Goal: Information Seeking & Learning: Compare options

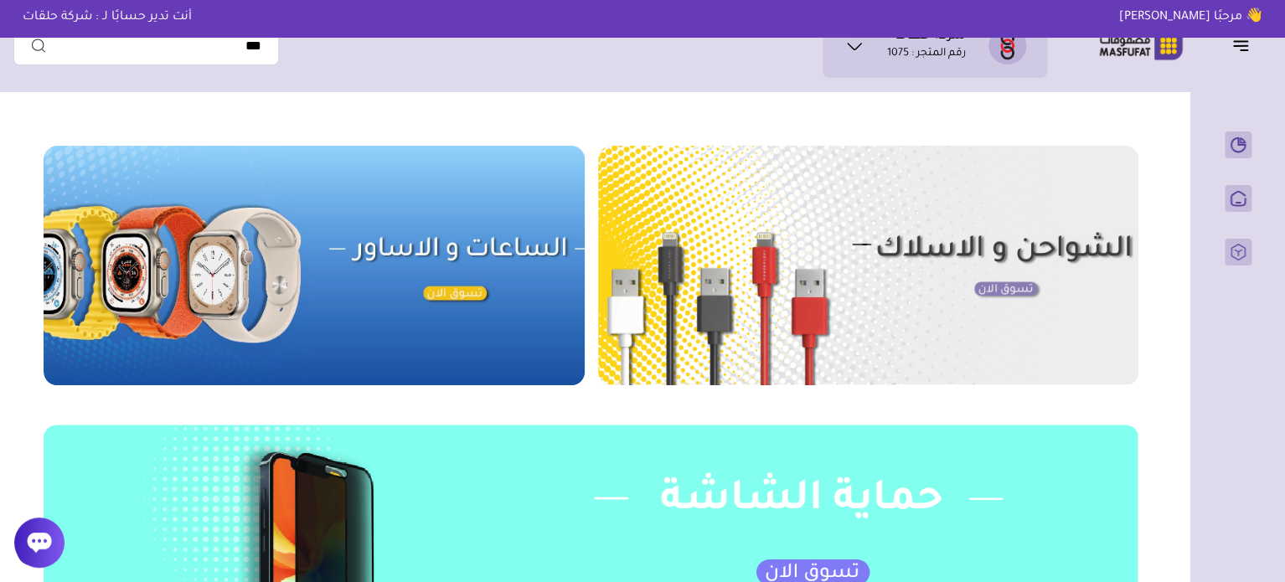
scroll to position [586, 0]
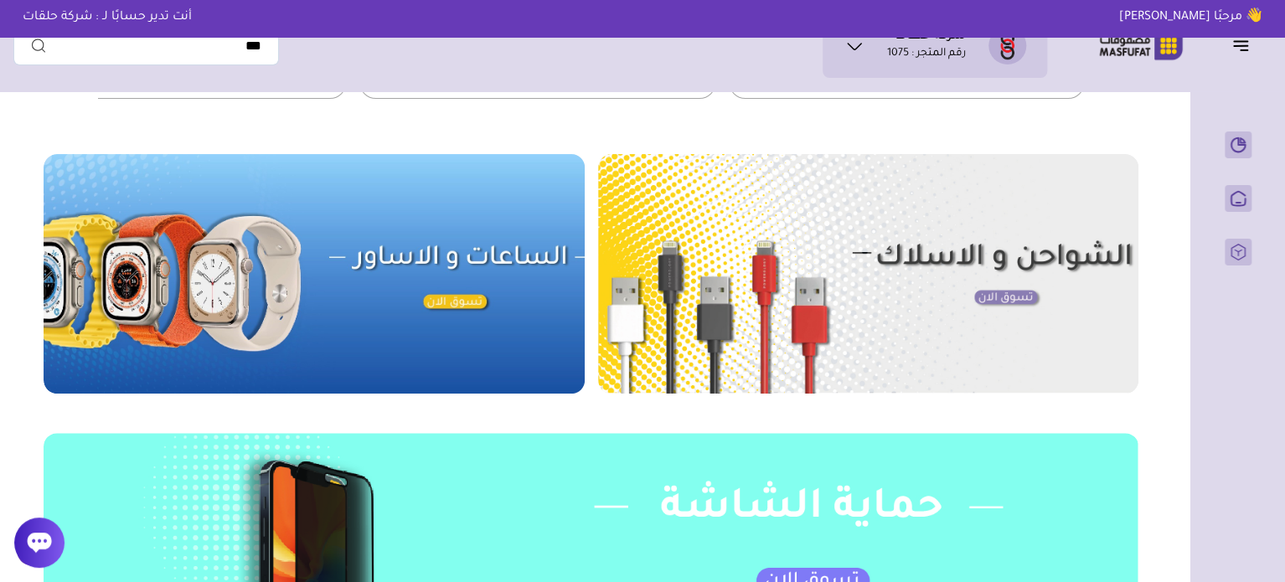
click at [412, 265] on img at bounding box center [314, 274] width 541 height 240
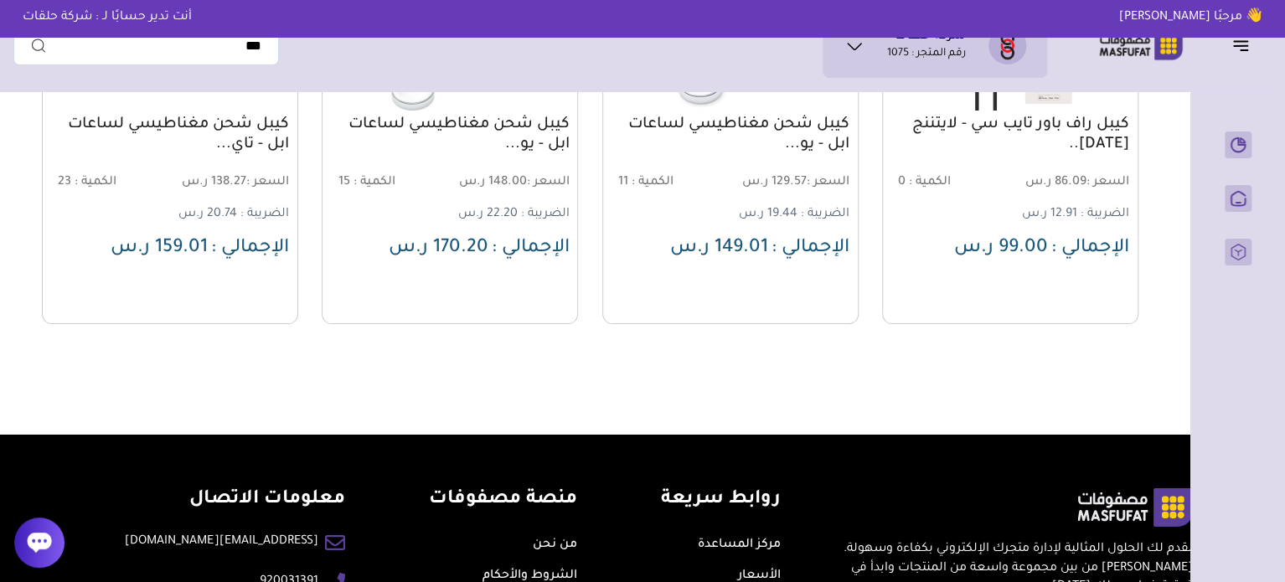
scroll to position [2094, 0]
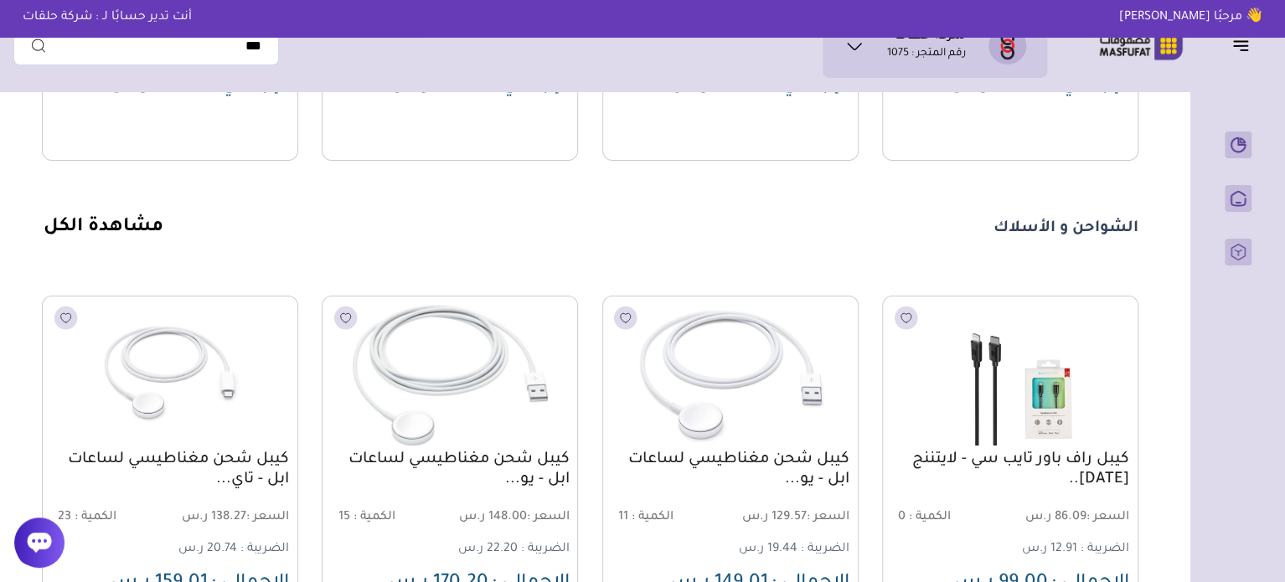
click at [129, 238] on link "مشاهدة الكل" at bounding box center [104, 228] width 120 height 20
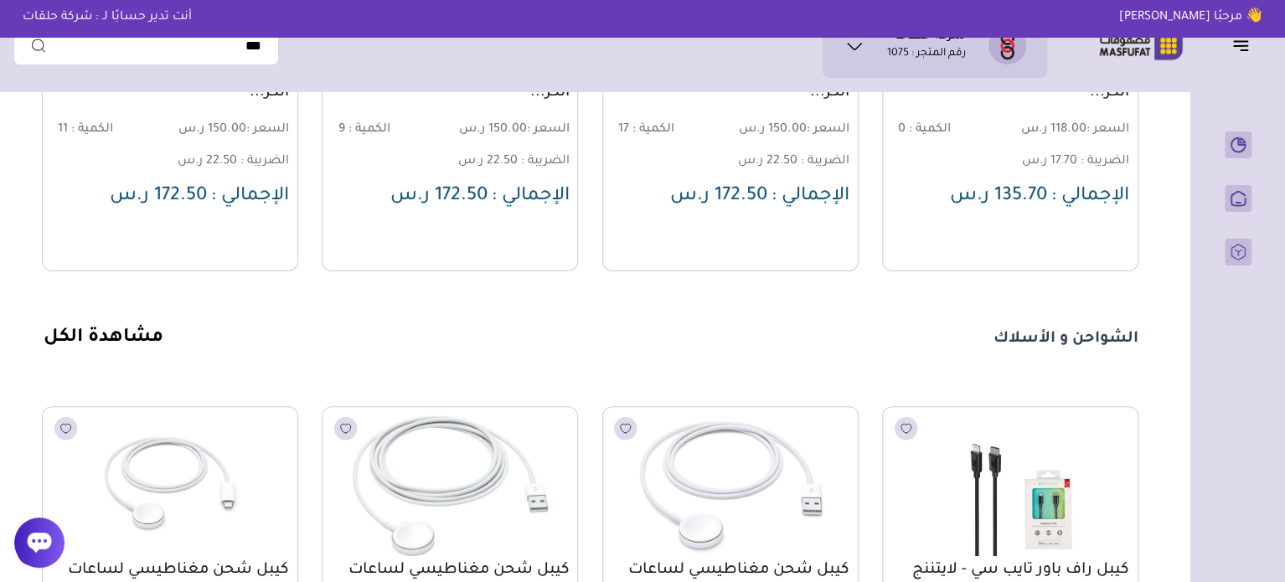
scroll to position [1759, 0]
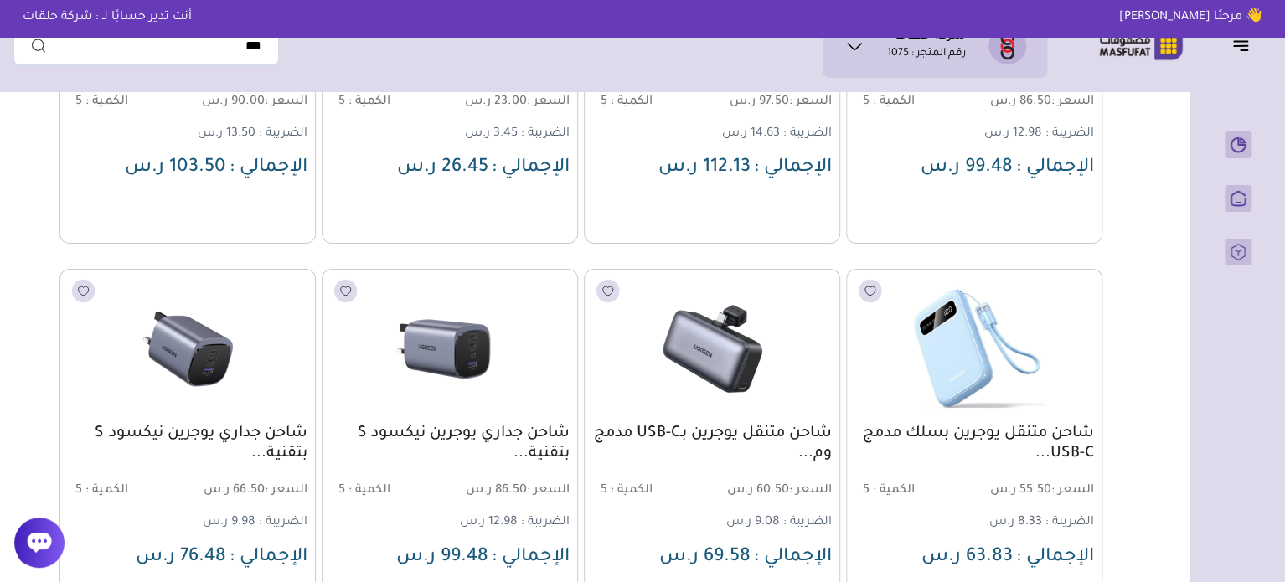
scroll to position [2763, 0]
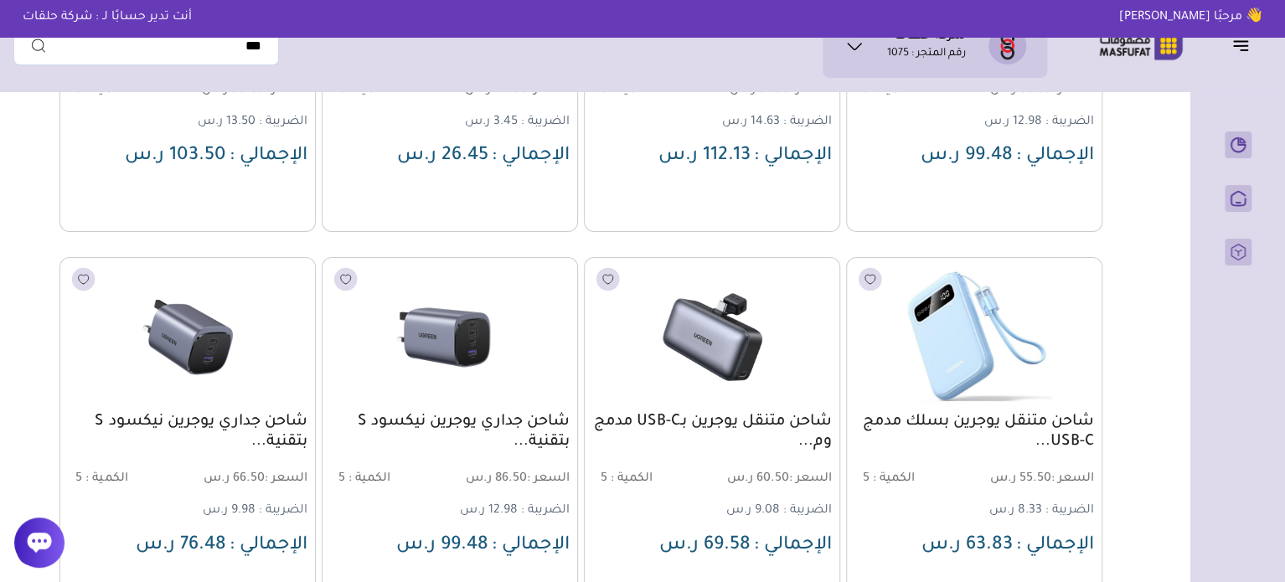
click at [1012, 341] on img at bounding box center [974, 337] width 260 height 155
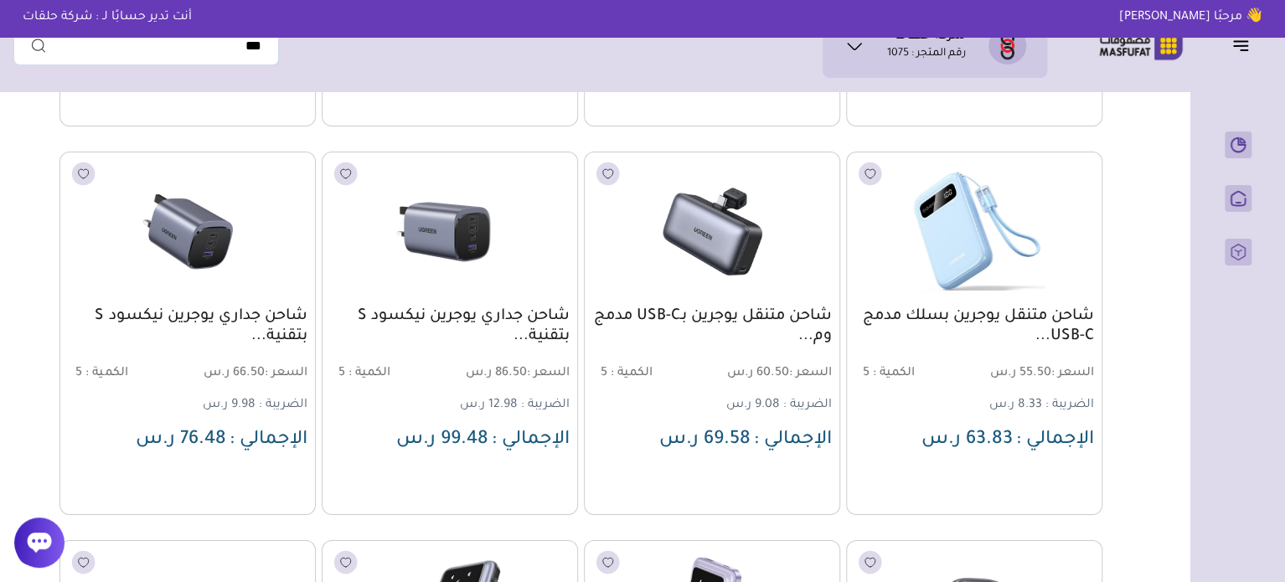
scroll to position [3152, 0]
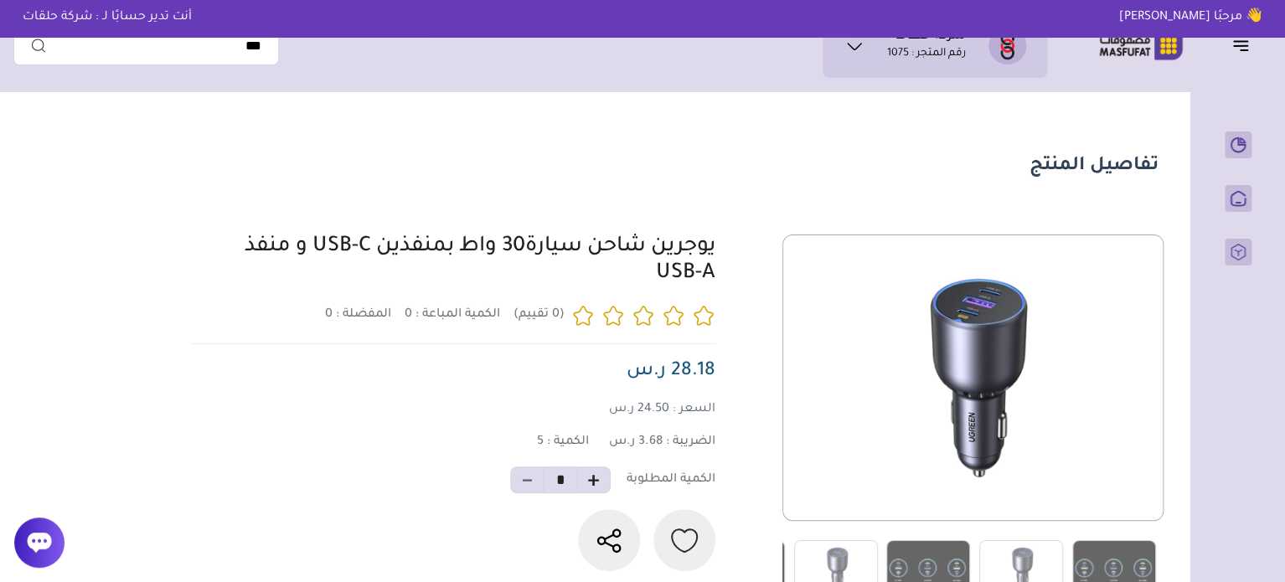
drag, startPoint x: 725, startPoint y: 246, endPoint x: 565, endPoint y: 288, distance: 166.2
click at [565, 288] on div "0 0 5 *" at bounding box center [671, 417] width 973 height 364
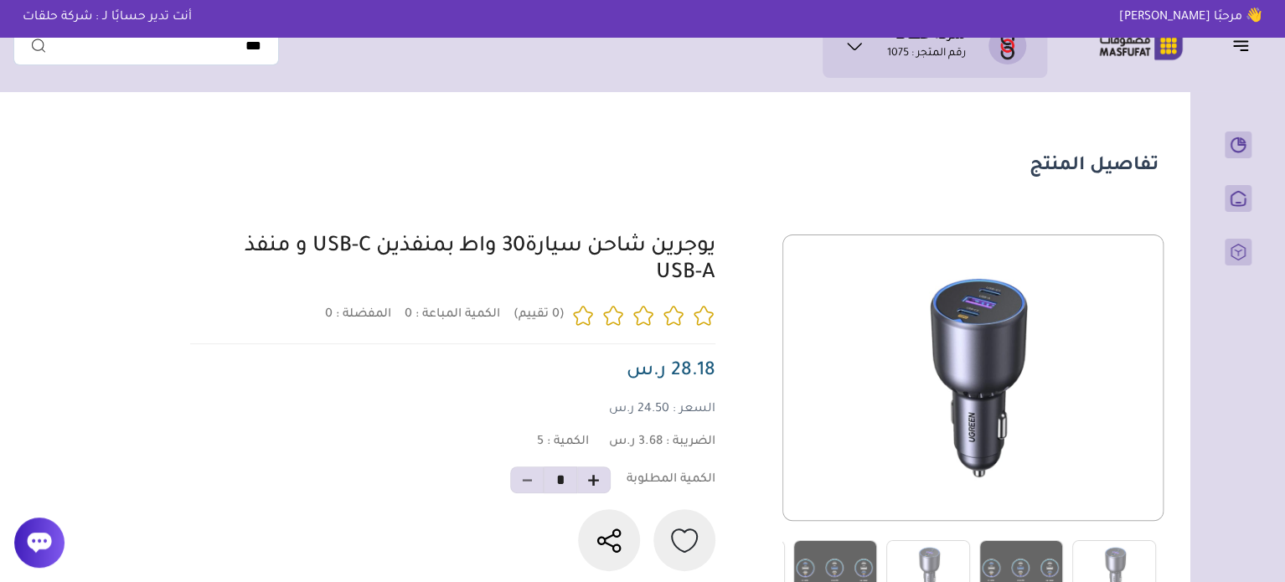
copy link "يوجرين شاحن سيارة30 واط بمنفذين USB-C و منفذ USB-A"
click at [737, 256] on div "0 0 5 *" at bounding box center [671, 417] width 973 height 364
drag, startPoint x: 725, startPoint y: 247, endPoint x: 503, endPoint y: 250, distance: 222.8
click at [503, 250] on div "0 0 5 *" at bounding box center [671, 417] width 973 height 364
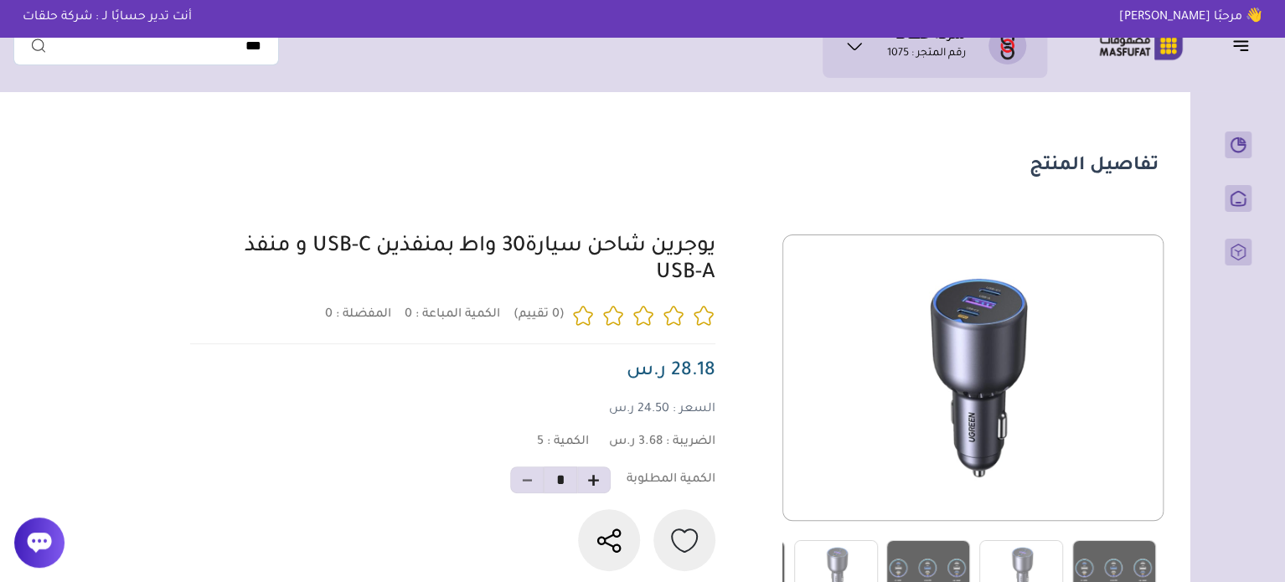
copy link "يوجرين شاحن سيارة30"
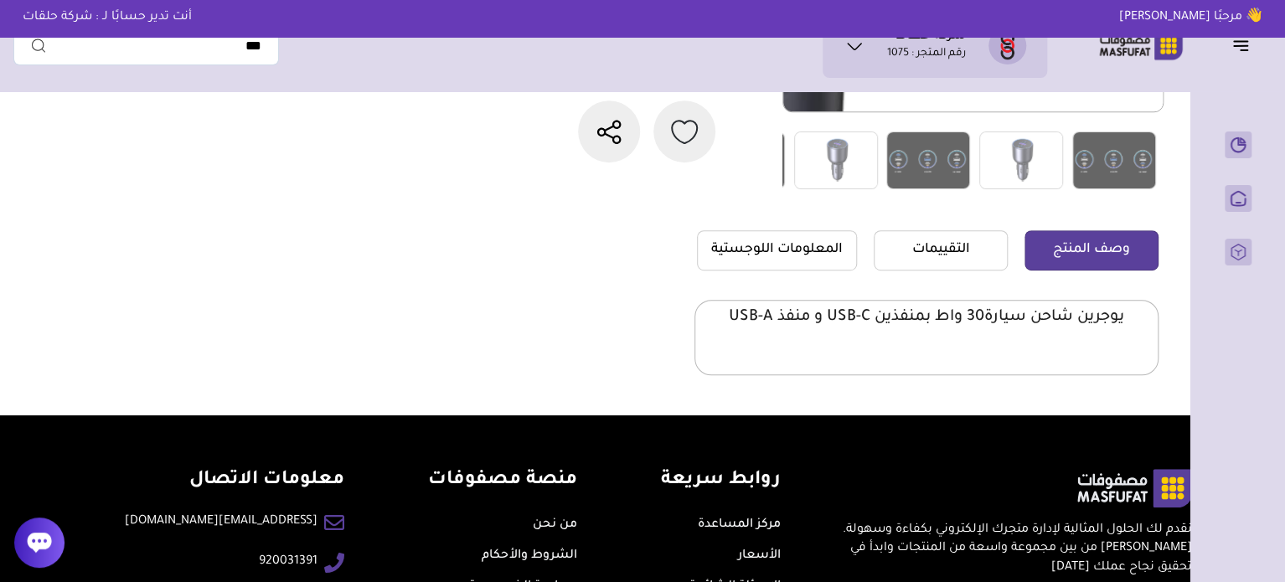
scroll to position [419, 0]
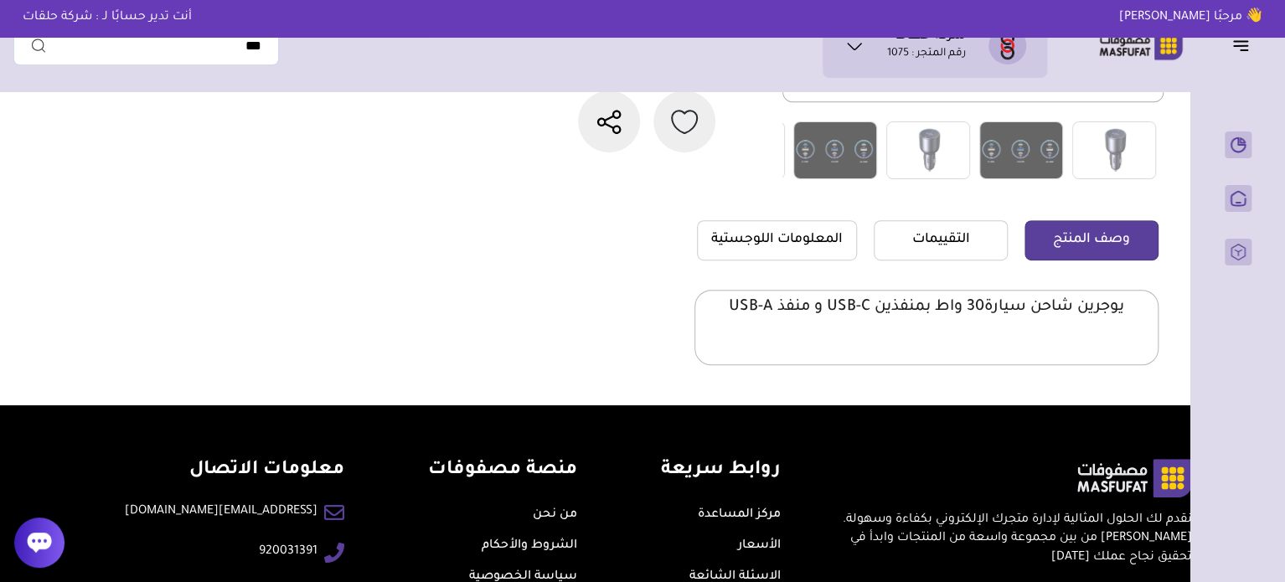
click at [1040, 302] on p "يوجرين شاحن سيارة30 واط بمنفذين USB-C و منفذ USB-A" at bounding box center [926, 307] width 395 height 20
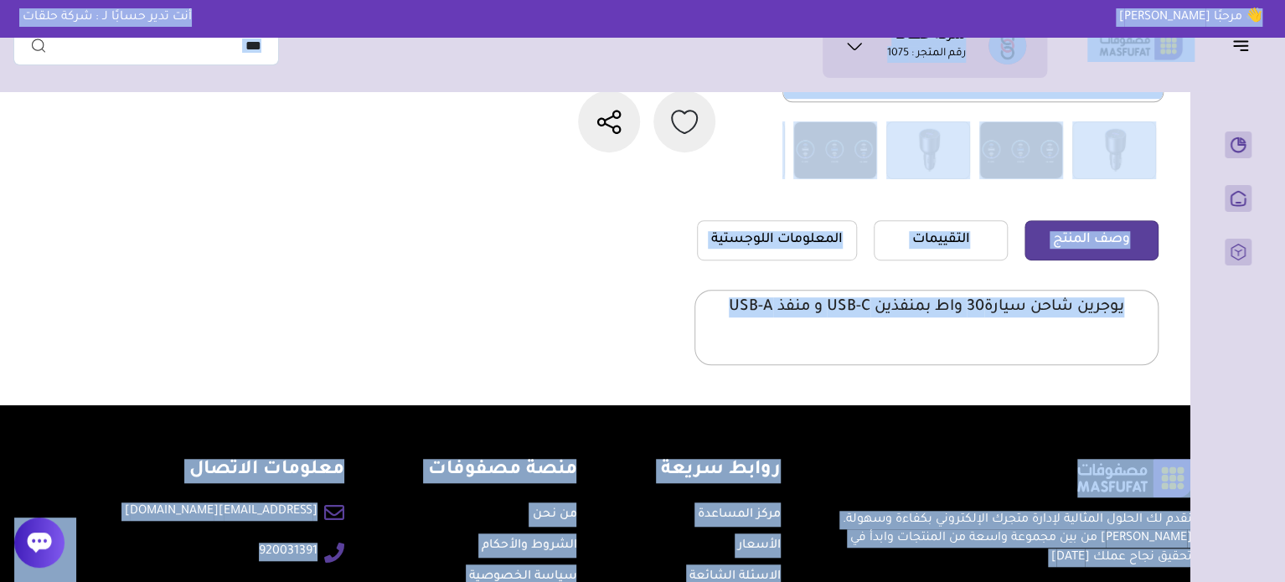
click at [1040, 302] on p "يوجرين شاحن سيارة30 واط بمنفذين USB-C و منفذ USB-A" at bounding box center [926, 307] width 395 height 20
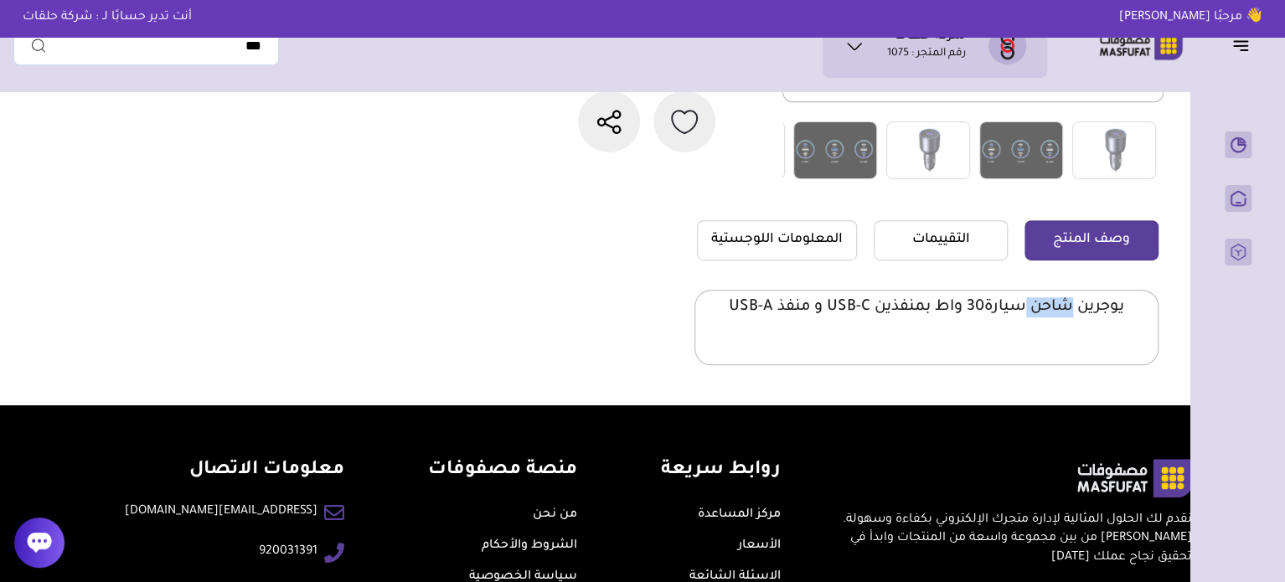
click at [1040, 302] on p "يوجرين شاحن سيارة30 واط بمنفذين USB-C و منفذ USB-A" at bounding box center [926, 307] width 395 height 20
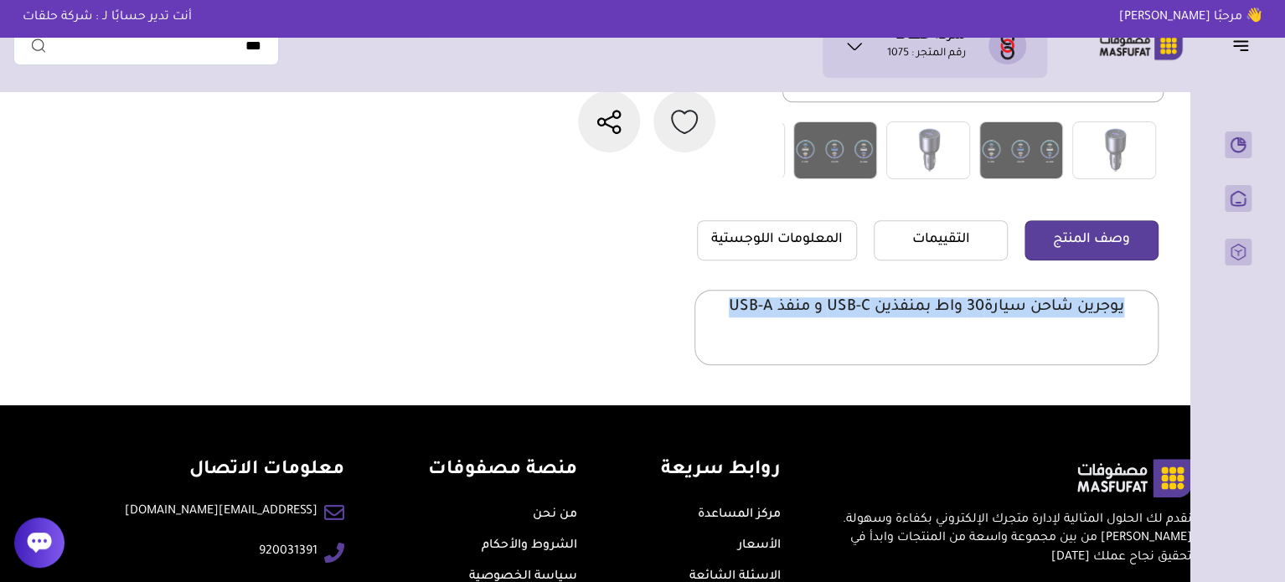
click at [1040, 302] on p "يوجرين شاحن سيارة30 واط بمنفذين USB-C و منفذ USB-A" at bounding box center [926, 307] width 395 height 20
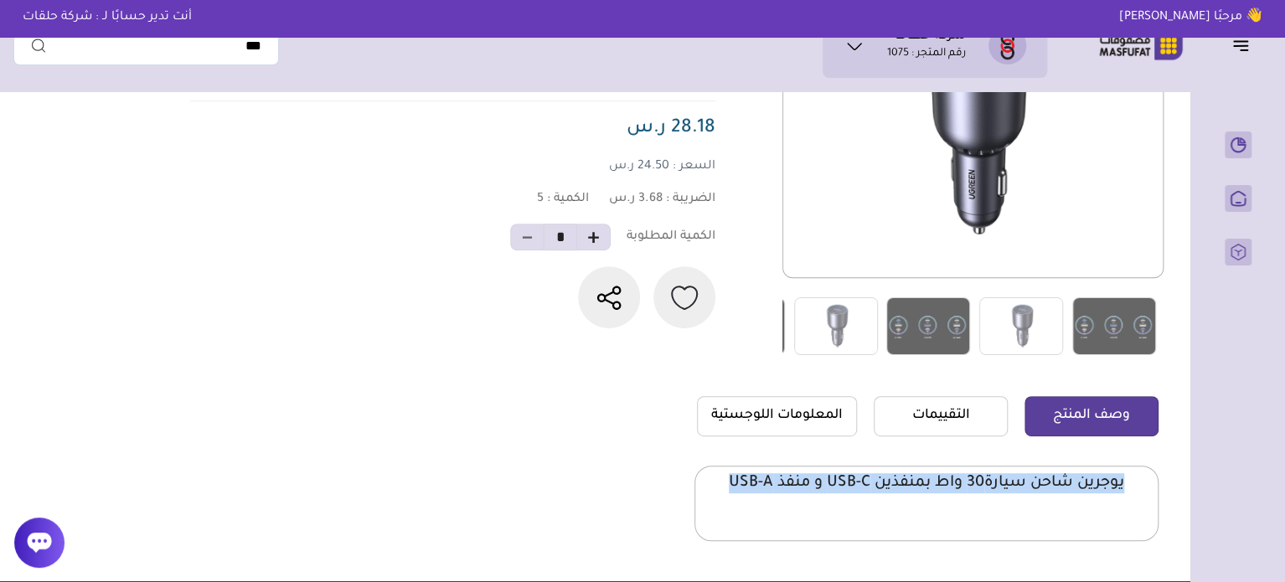
scroll to position [0, 0]
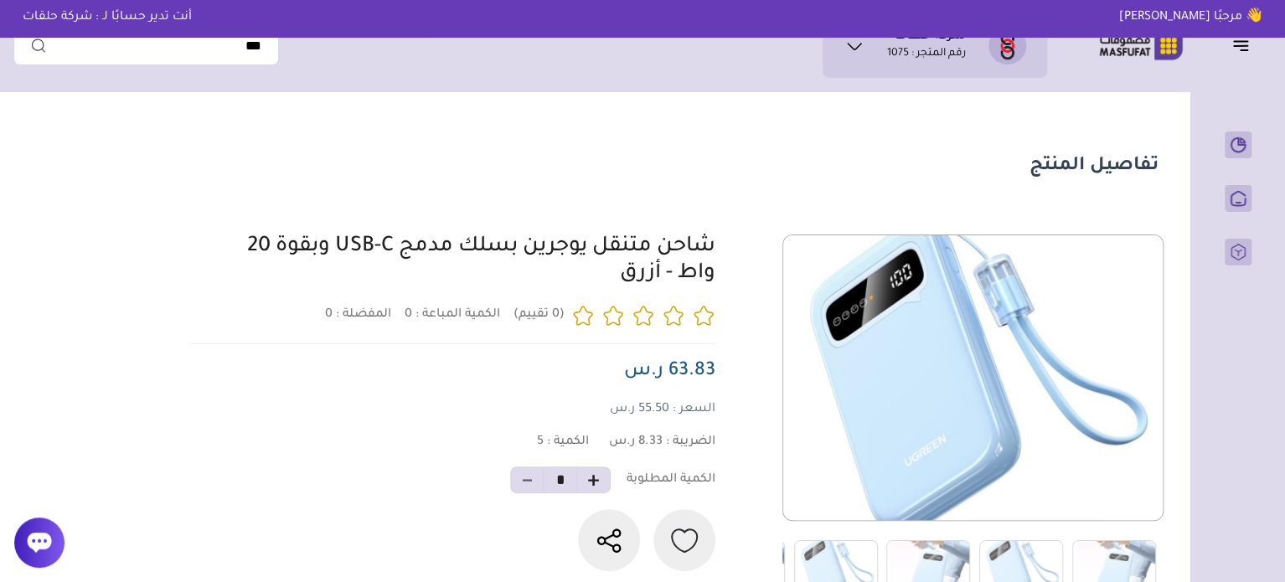
drag, startPoint x: 728, startPoint y: 249, endPoint x: 678, endPoint y: 281, distance: 59.5
click at [678, 281] on div "0 0 5 *" at bounding box center [671, 417] width 973 height 364
copy link "شاحن متنقل يوجرين بسلك مدمج USB-C وبقوة 20 واط"
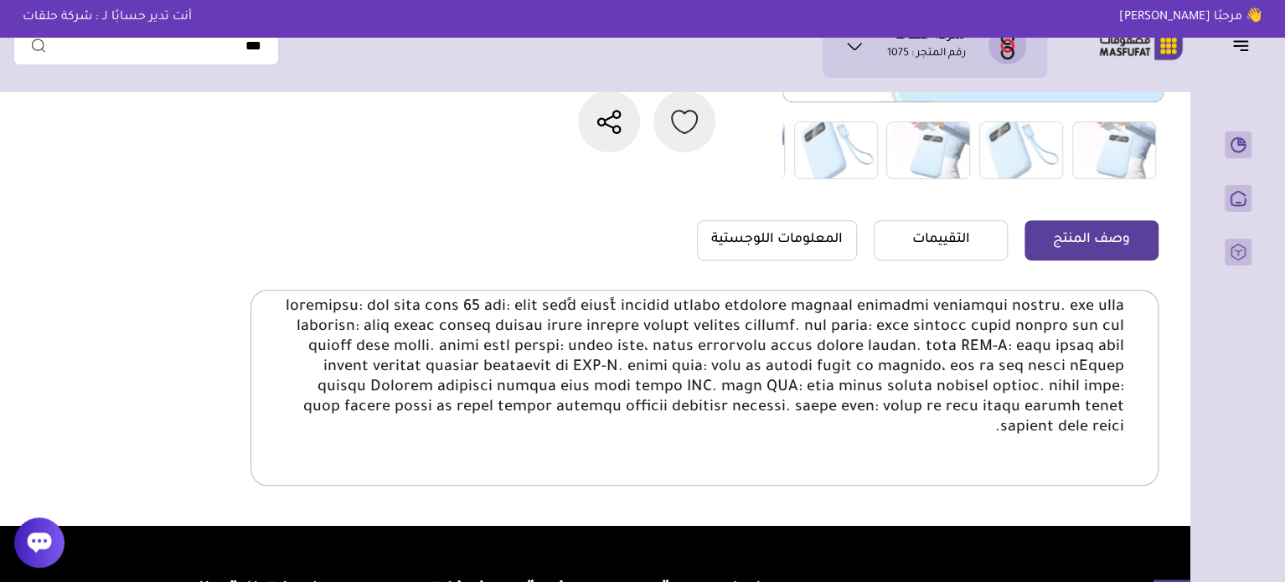
scroll to position [695, 0]
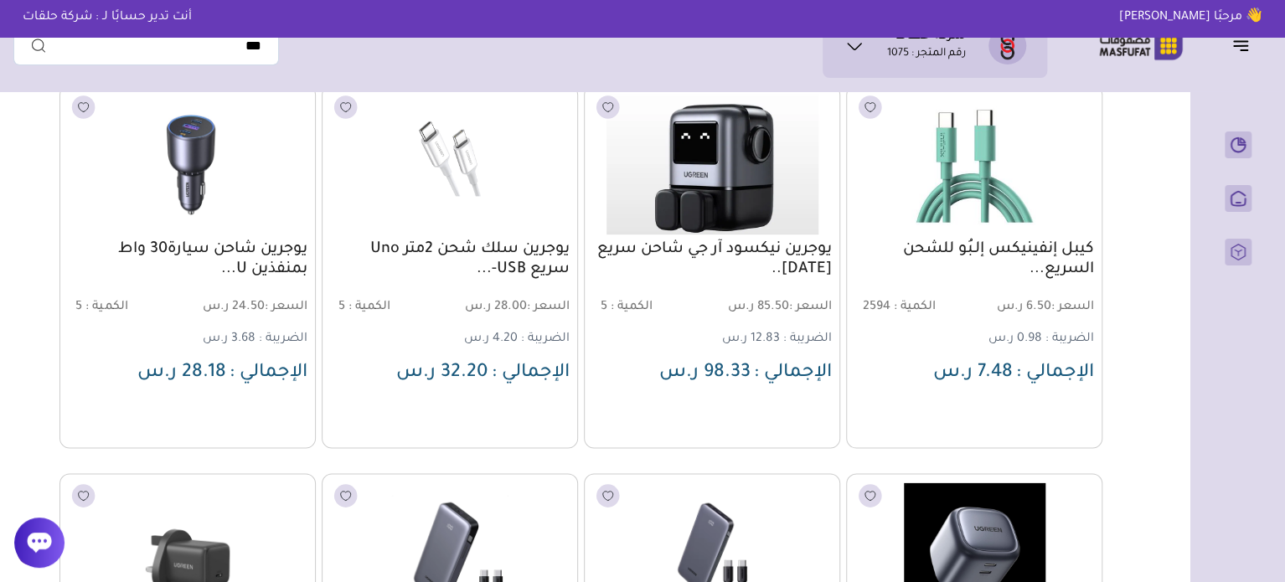
scroll to position [1340, 0]
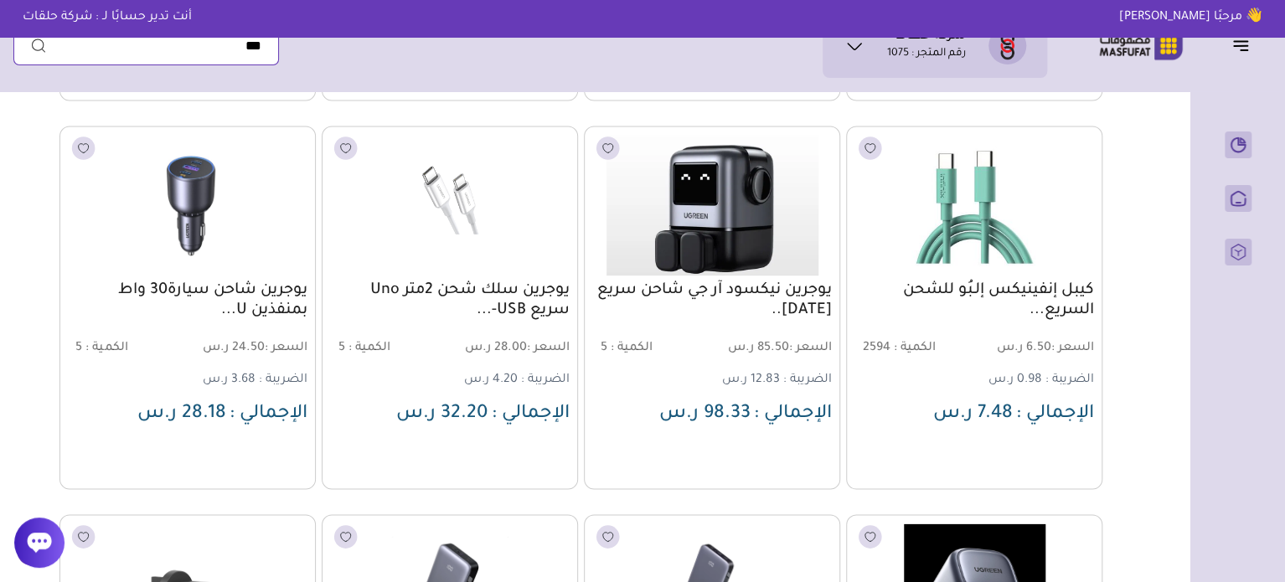
click at [184, 45] on input "text" at bounding box center [146, 46] width 266 height 39
type input "*****"
click at [13, 27] on button "submit" at bounding box center [30, 46] width 34 height 39
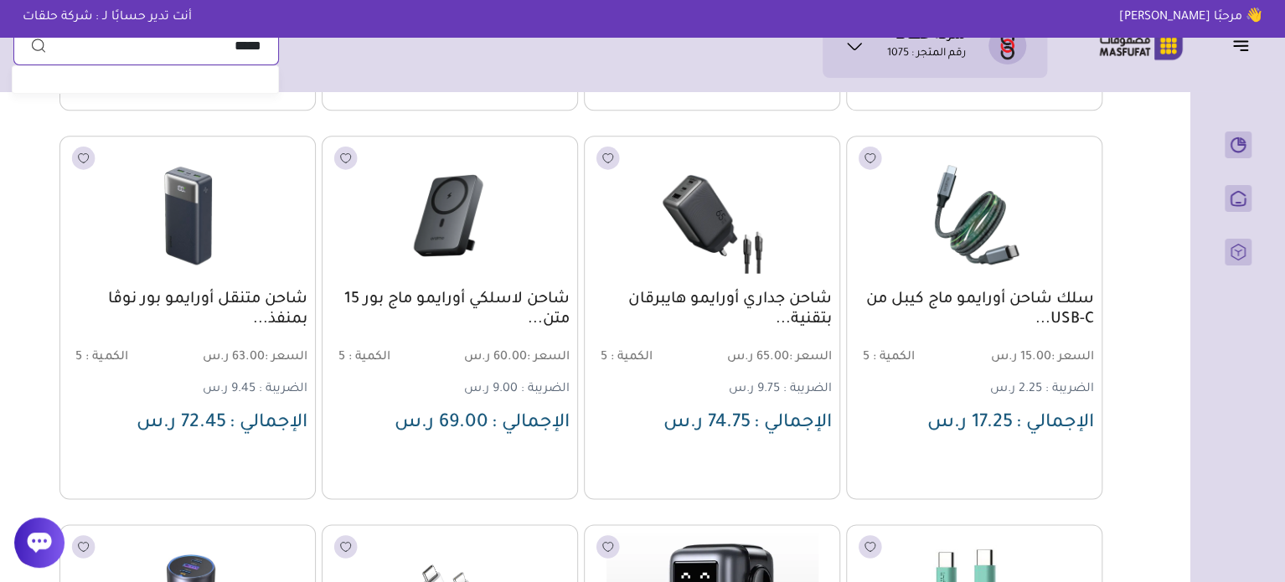
scroll to position [838, 0]
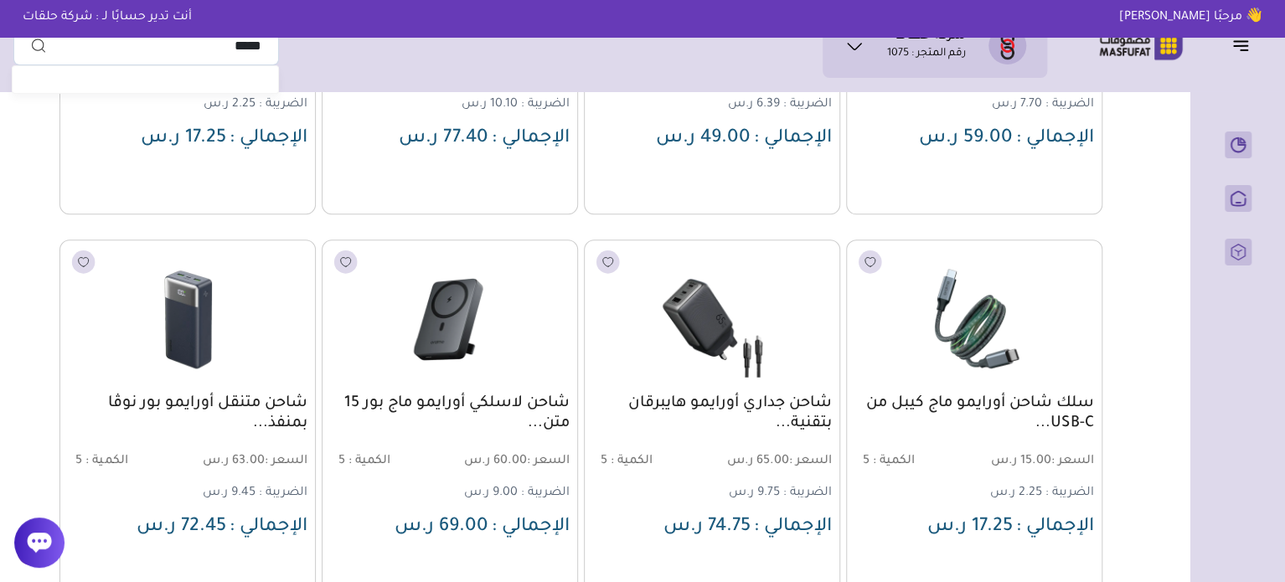
click at [851, 39] on icon at bounding box center [854, 46] width 20 height 20
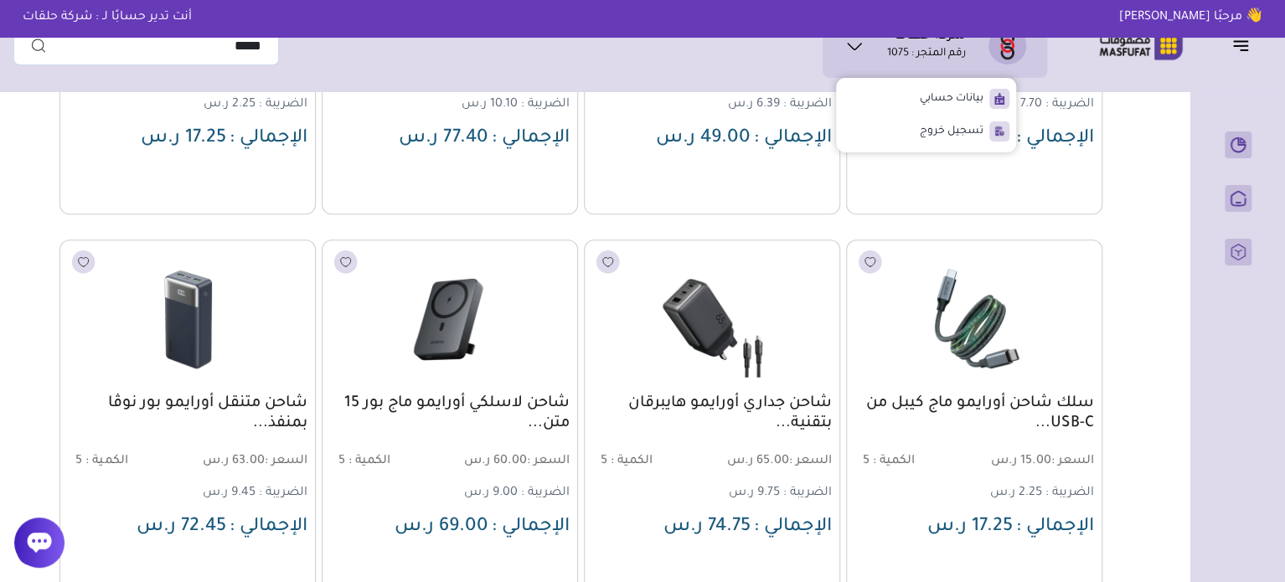
click at [851, 39] on icon at bounding box center [854, 46] width 20 height 20
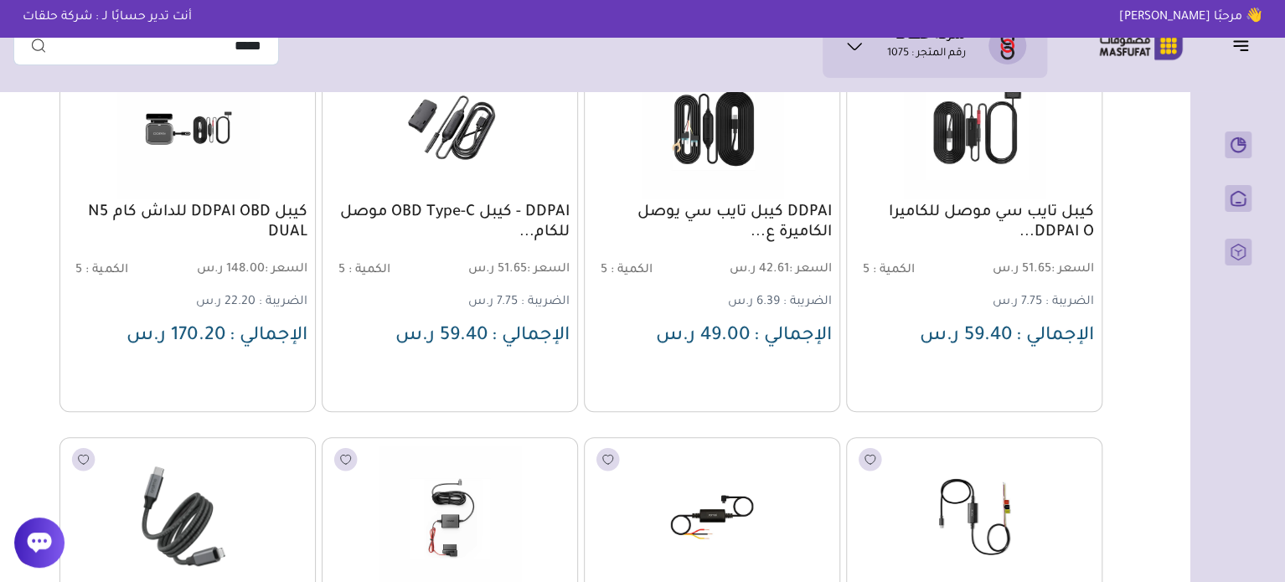
scroll to position [0, 0]
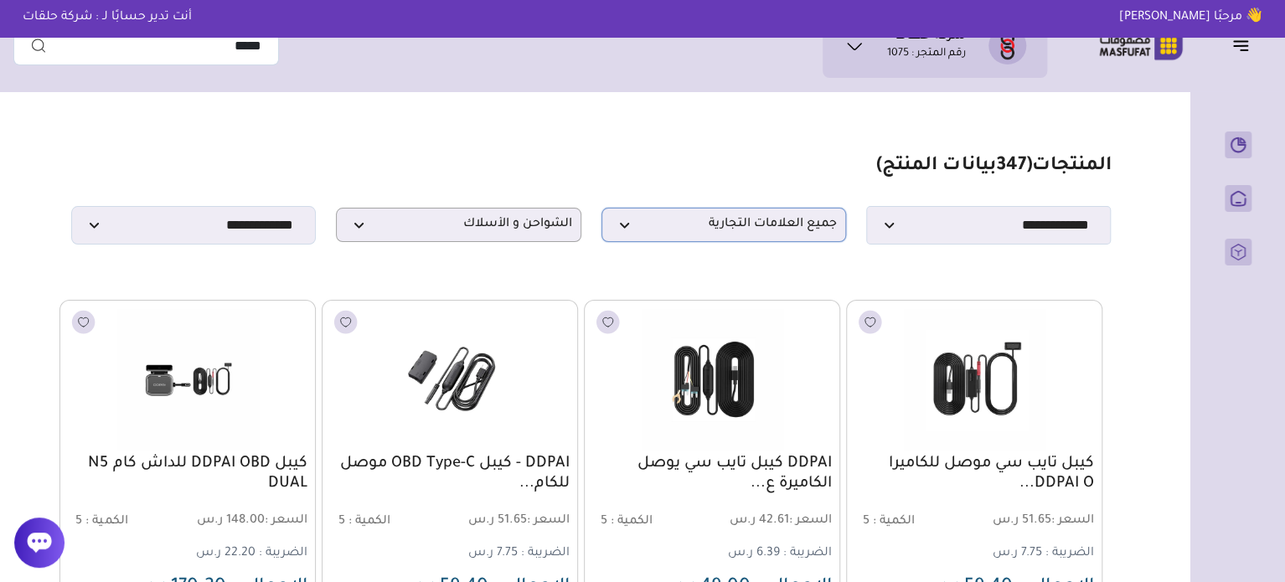
click at [723, 232] on span "جميع العلامات التجارية" at bounding box center [724, 225] width 226 height 16
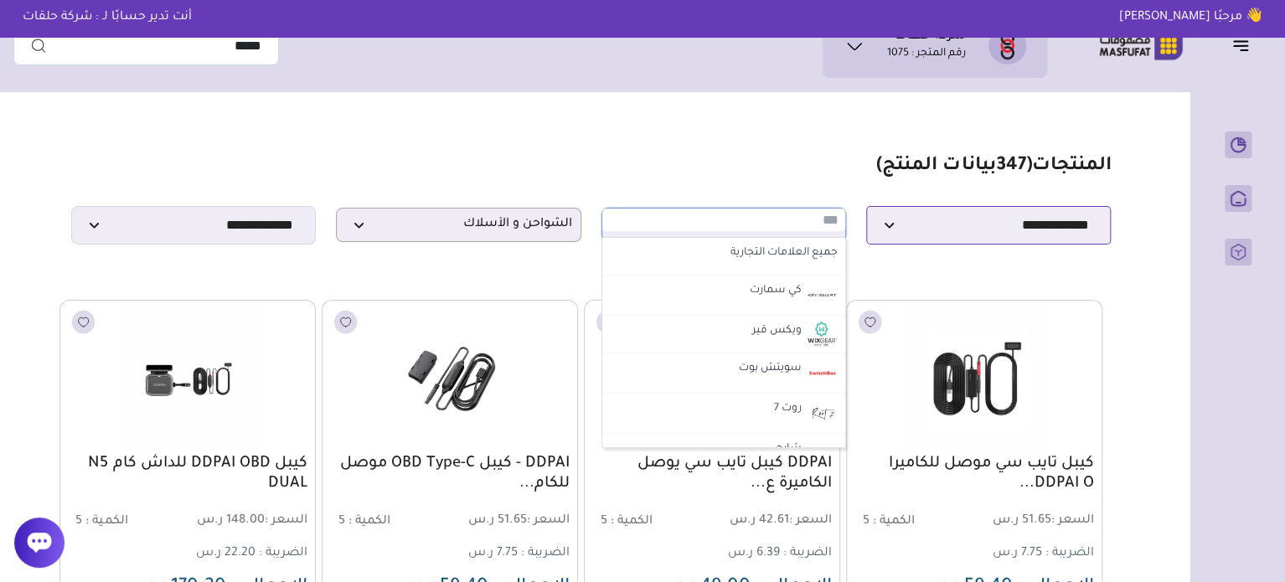
click at [1018, 240] on select "**********" at bounding box center [988, 225] width 245 height 39
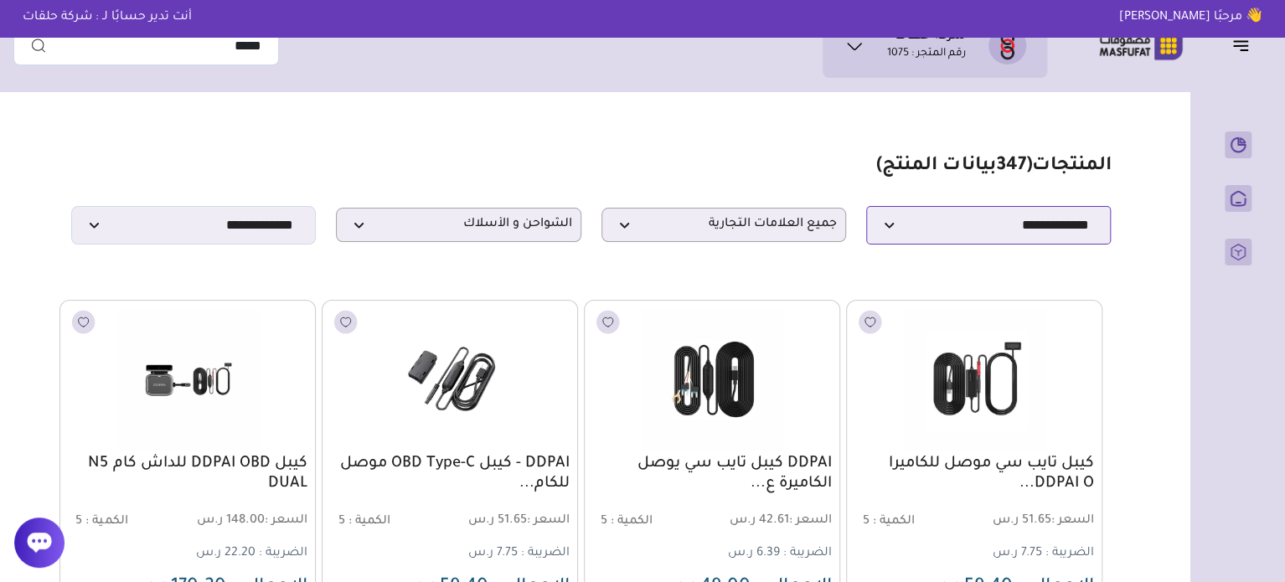
click at [1018, 240] on select "**********" at bounding box center [988, 225] width 245 height 39
click at [1164, 49] on img at bounding box center [1140, 45] width 107 height 33
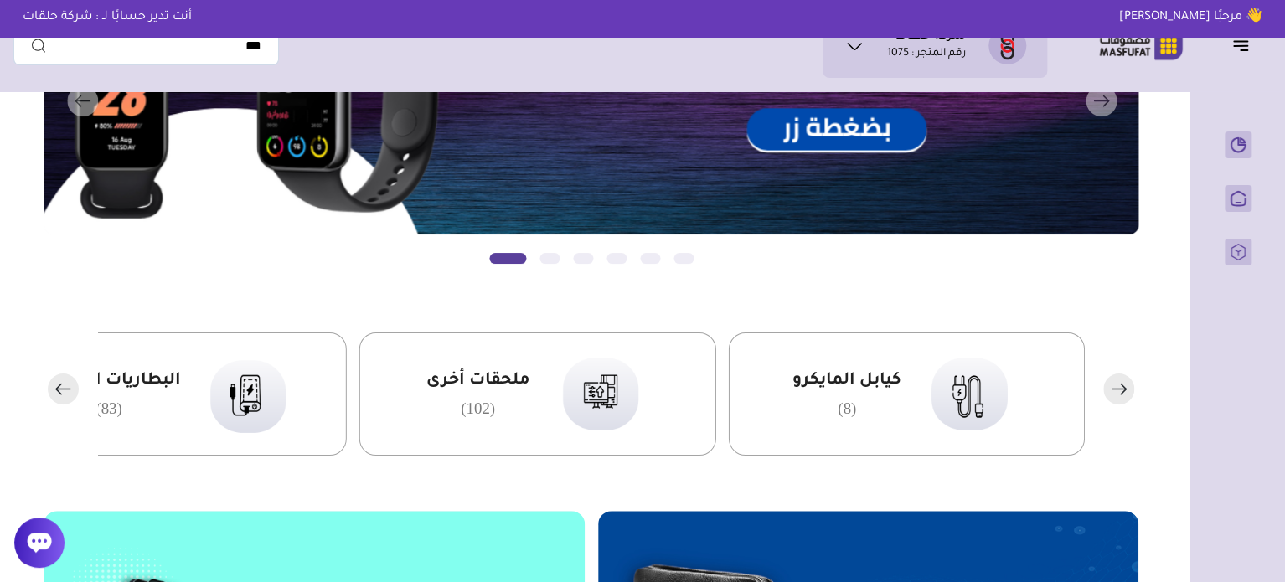
scroll to position [251, 0]
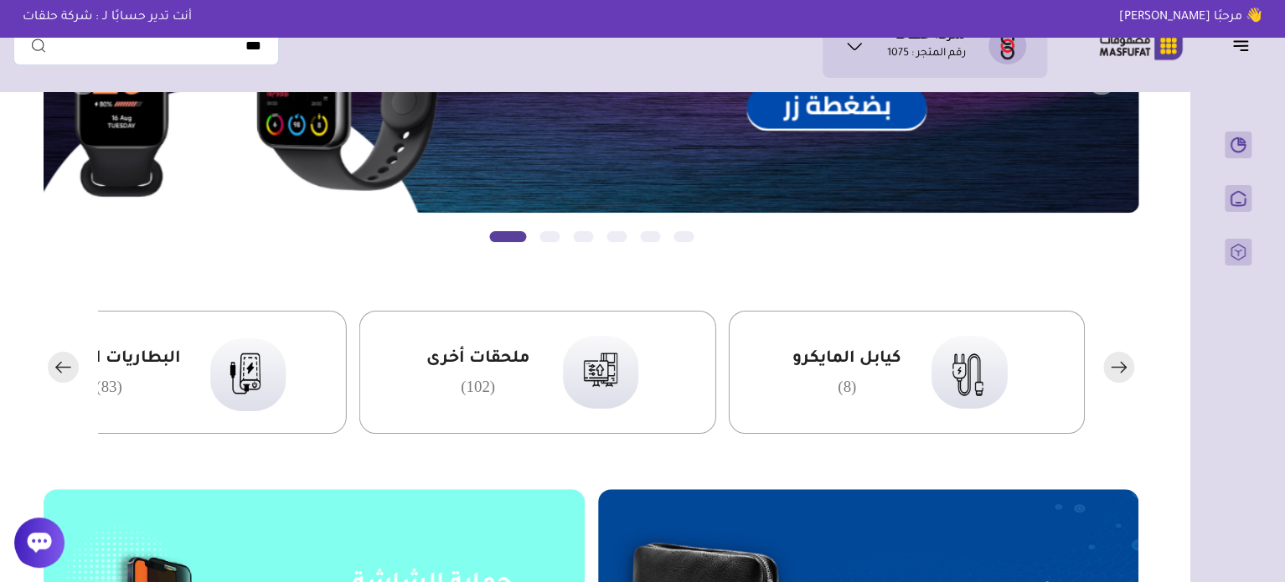
click at [57, 367] on icon "button" at bounding box center [63, 367] width 14 height 0
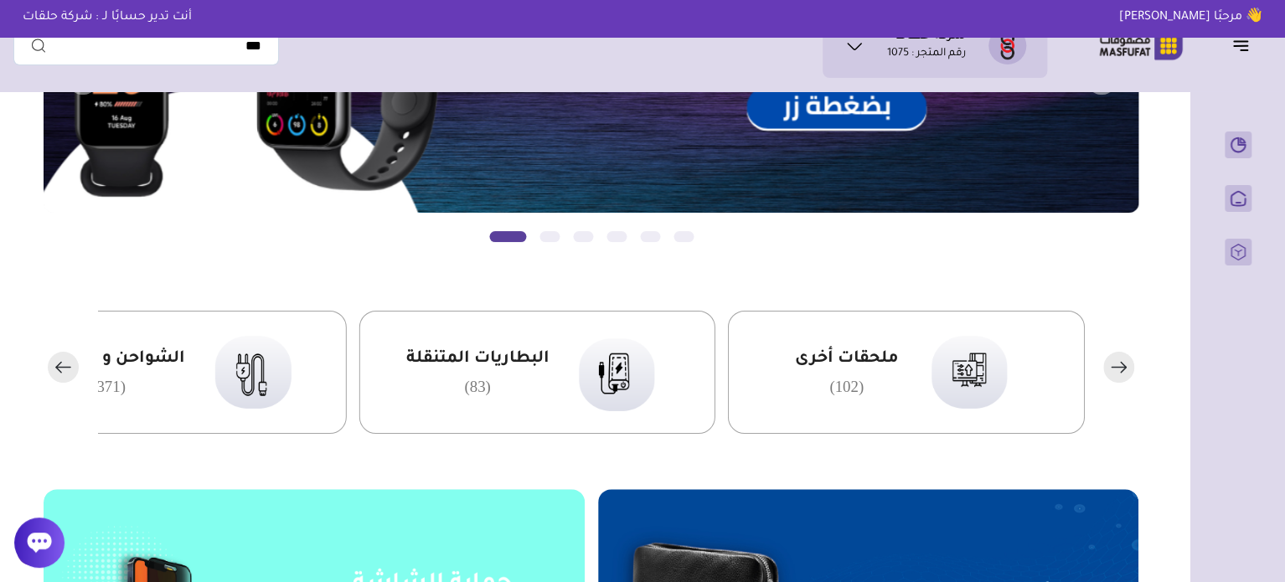
click at [57, 367] on icon "button" at bounding box center [63, 367] width 14 height 0
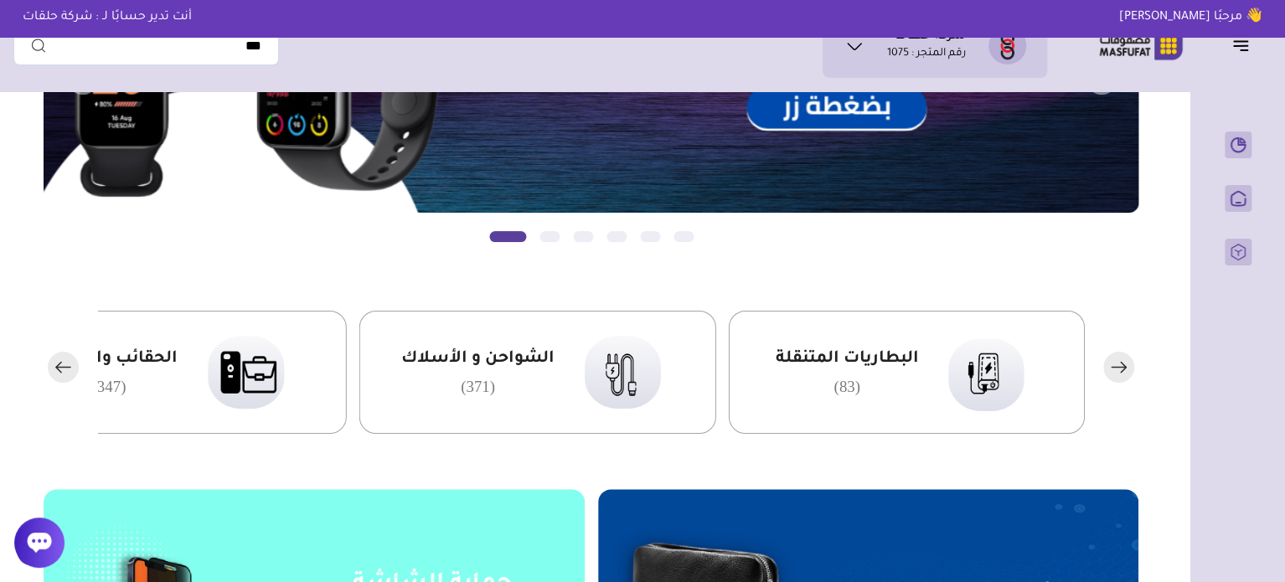
click at [57, 367] on icon "button" at bounding box center [63, 367] width 14 height 0
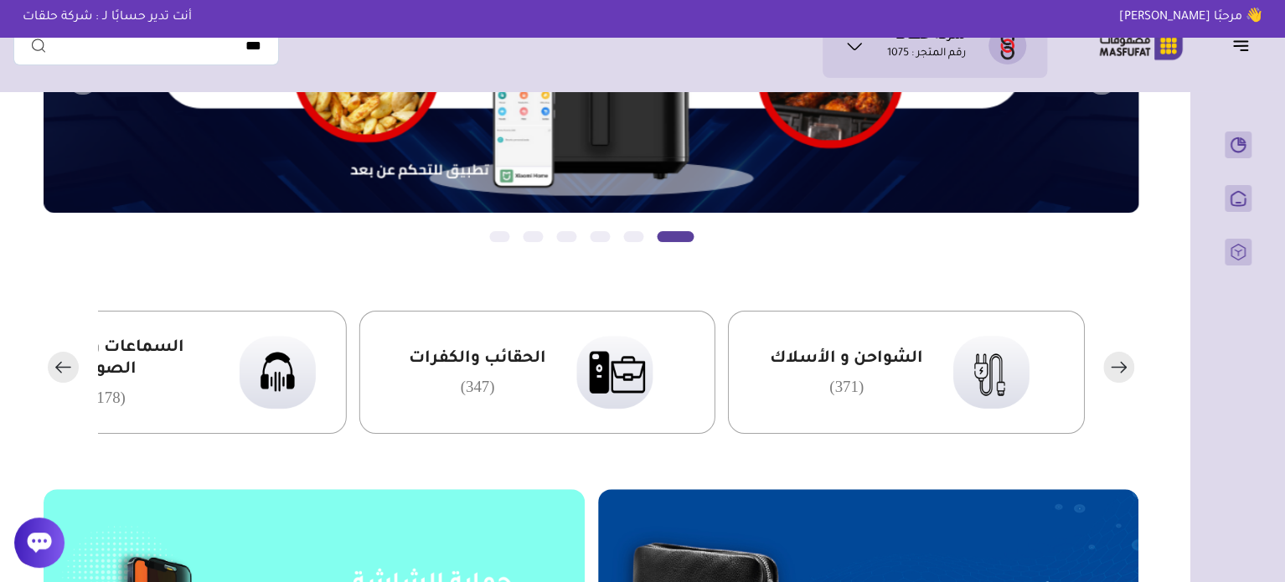
click at [57, 367] on icon "button" at bounding box center [63, 367] width 14 height 0
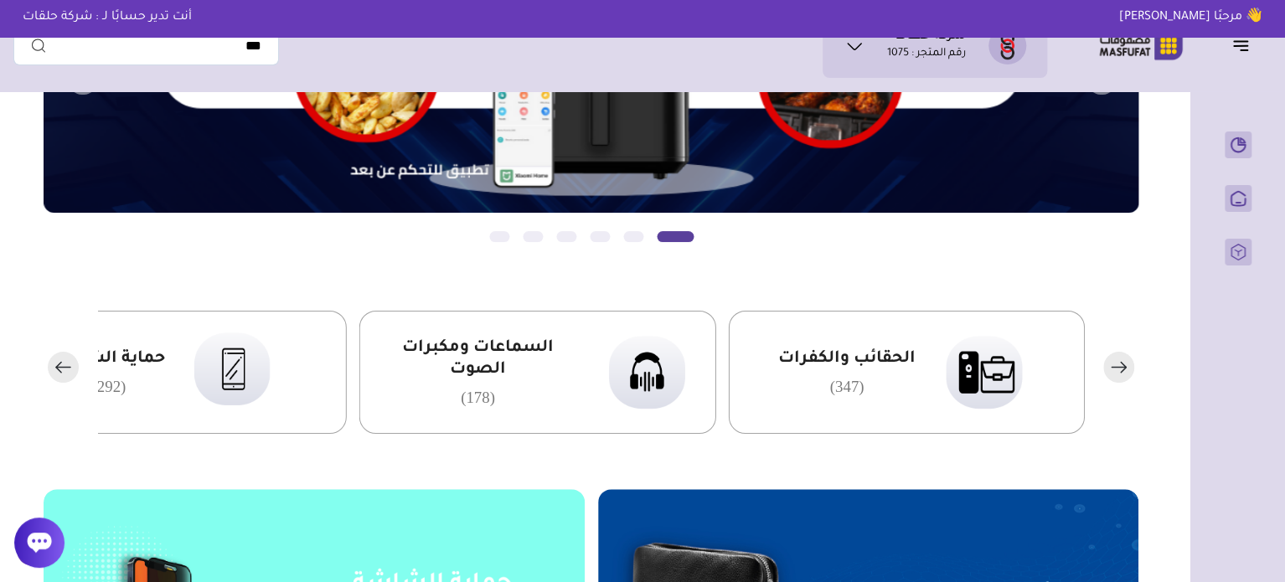
click at [57, 367] on icon "button" at bounding box center [63, 367] width 14 height 0
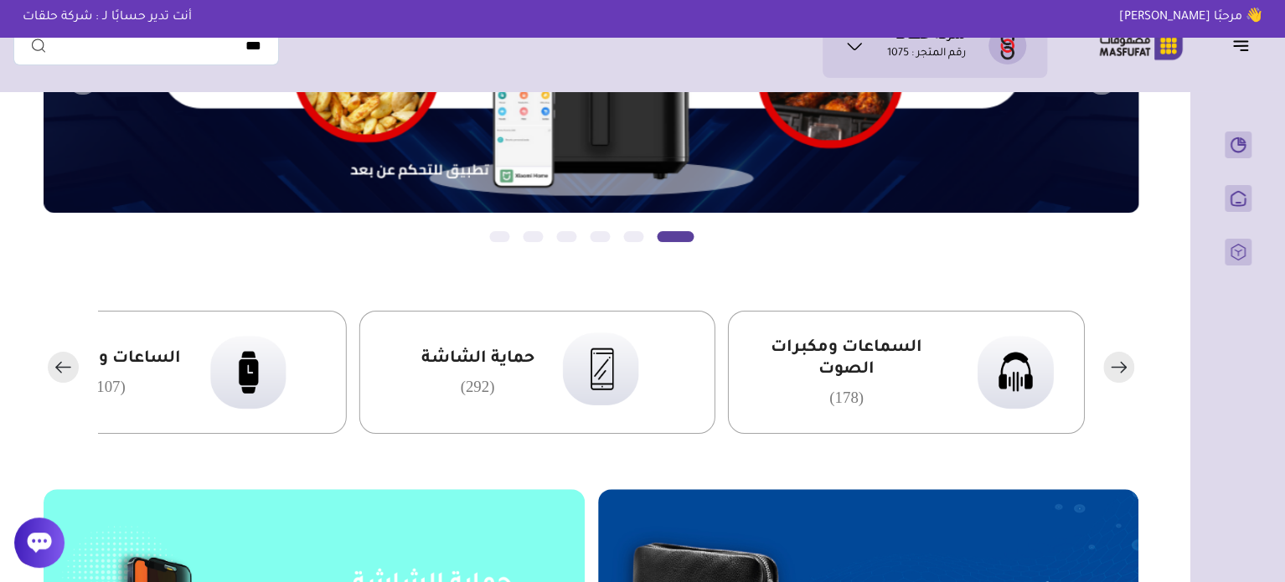
drag, startPoint x: 850, startPoint y: 361, endPoint x: 900, endPoint y: 358, distance: 50.4
click at [900, 358] on span "السماعات ومكبرات الصوت" at bounding box center [846, 360] width 202 height 44
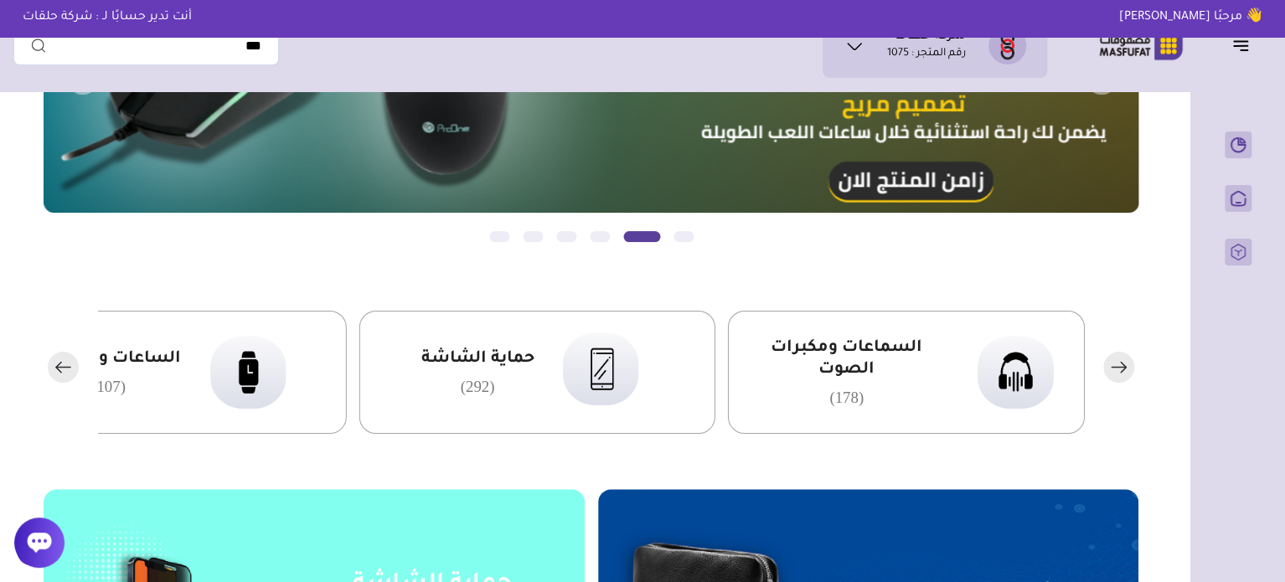
click at [844, 341] on span "السماعات ومكبرات الصوت" at bounding box center [846, 360] width 202 height 44
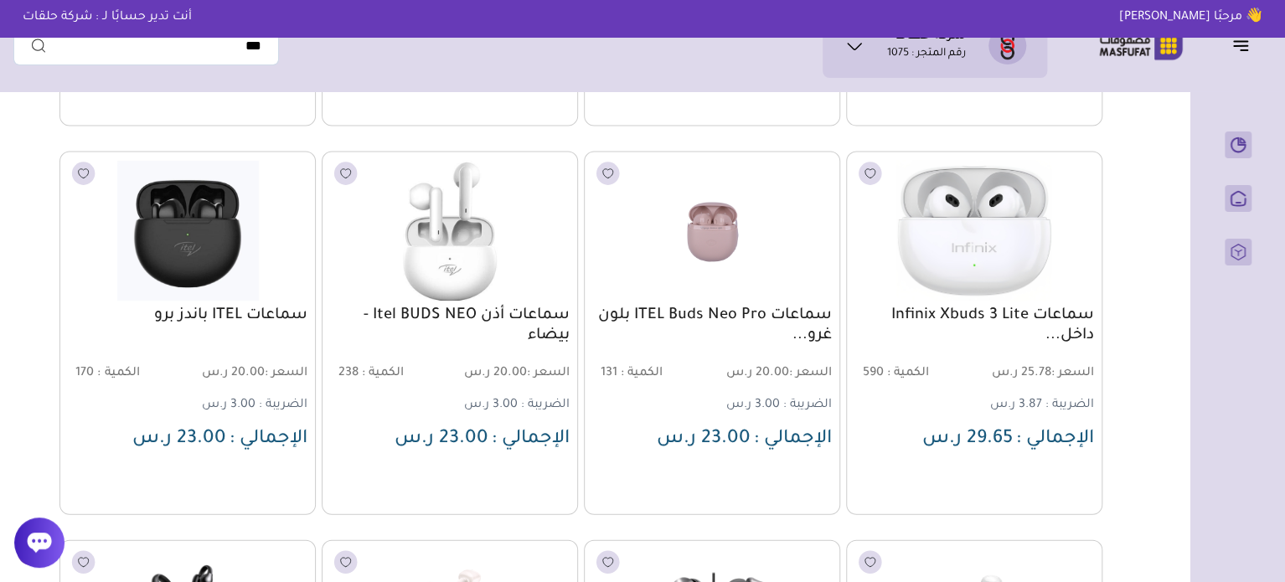
scroll to position [1674, 0]
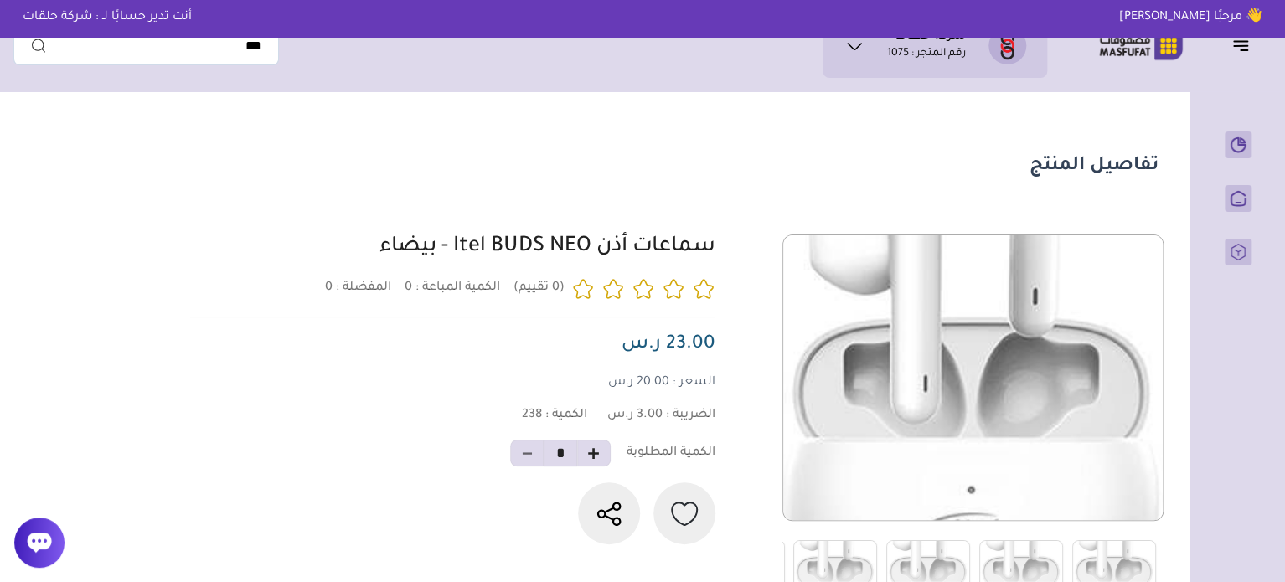
drag, startPoint x: 672, startPoint y: 257, endPoint x: 376, endPoint y: 254, distance: 295.7
click at [376, 254] on div at bounding box center [671, 417] width 973 height 364
copy link "سماعات أذن Itel BUDS NEO - بيضاء"
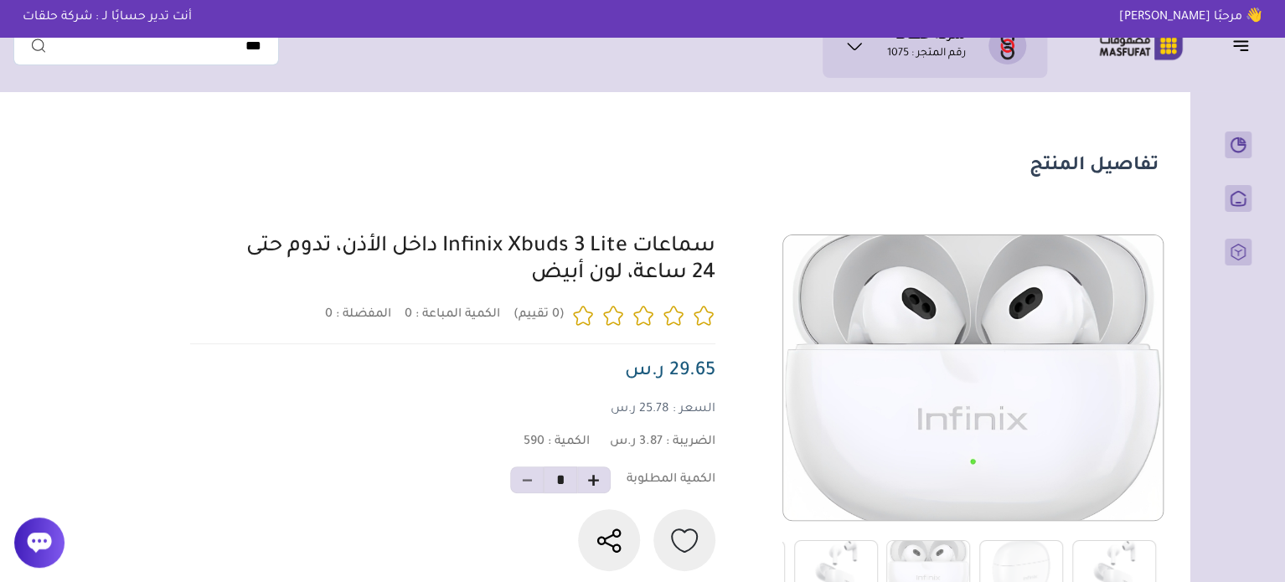
drag, startPoint x: 726, startPoint y: 248, endPoint x: 544, endPoint y: 285, distance: 185.5
click at [544, 285] on div at bounding box center [671, 417] width 973 height 364
click at [747, 230] on section "تفاصيل المنتج 0 المفضلة : 0" at bounding box center [590, 542] width 1155 height 885
drag, startPoint x: 735, startPoint y: 240, endPoint x: 527, endPoint y: 281, distance: 212.4
click at [527, 281] on div at bounding box center [671, 417] width 973 height 364
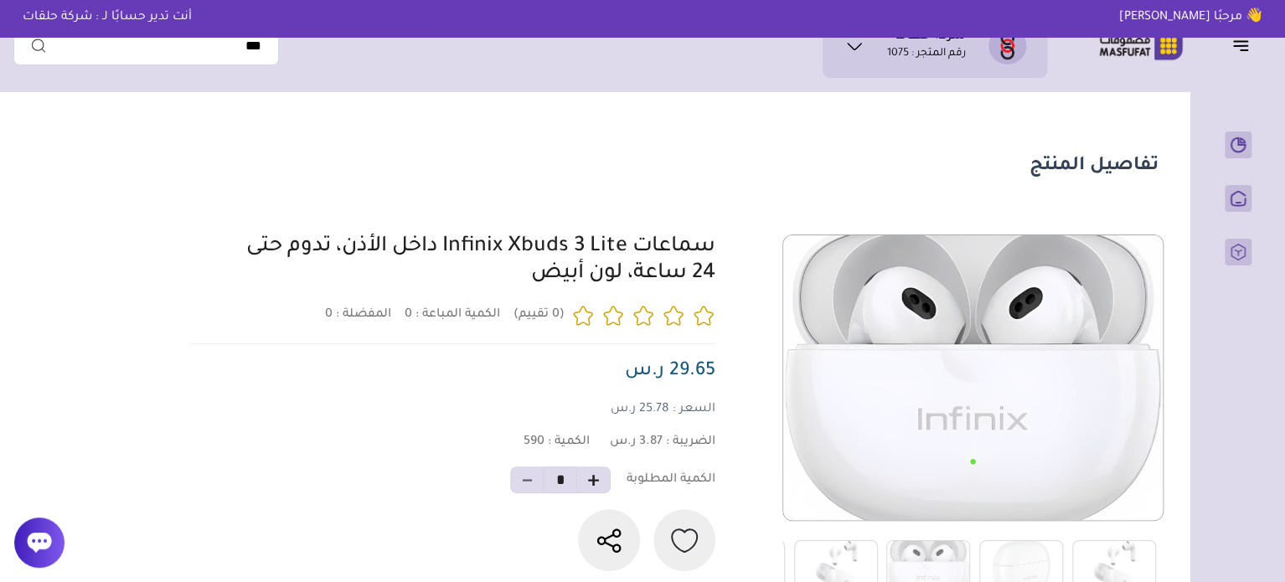
copy link "سماعات Infinix Xbuds 3 Lite داخل الأذن، تدوم حتى 24 ساعة، لون أبيض"
